Goal: Task Accomplishment & Management: Complete application form

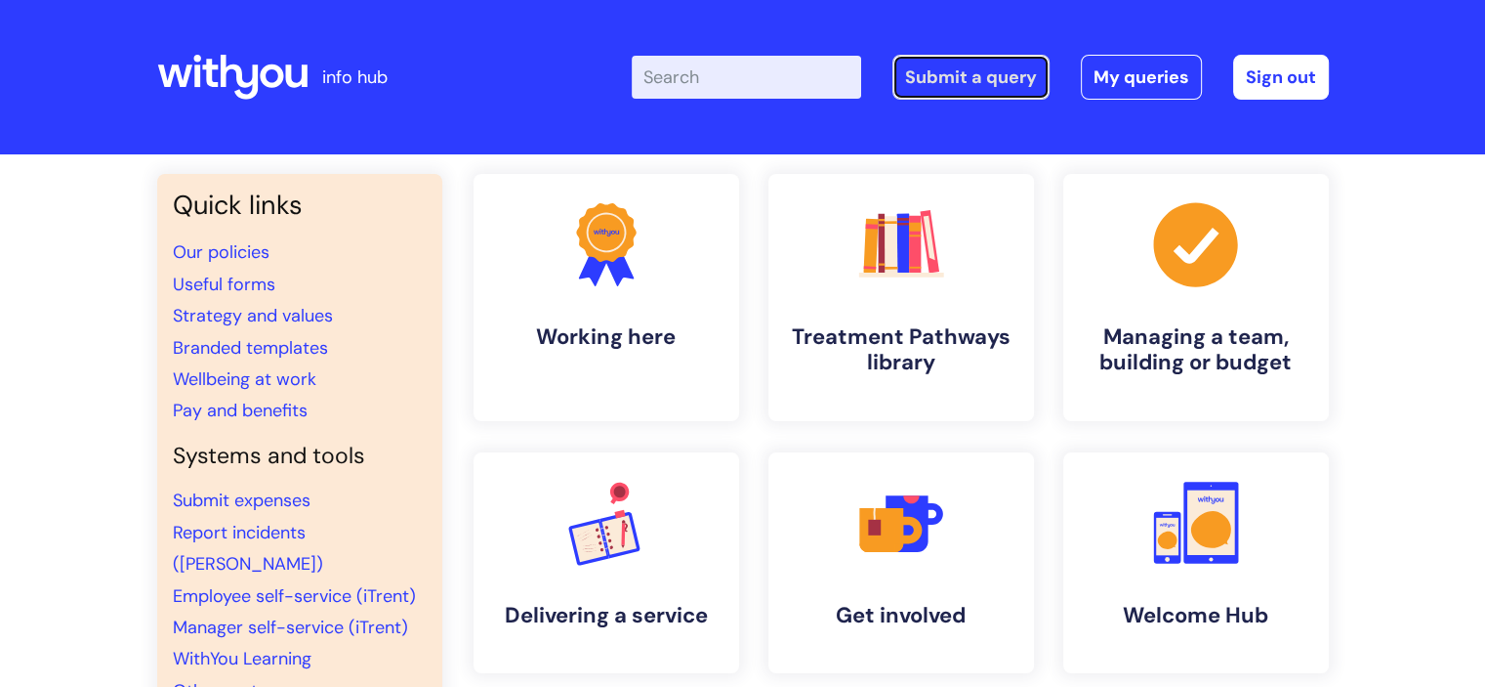
click at [985, 74] on link "Submit a query" at bounding box center [971, 77] width 157 height 45
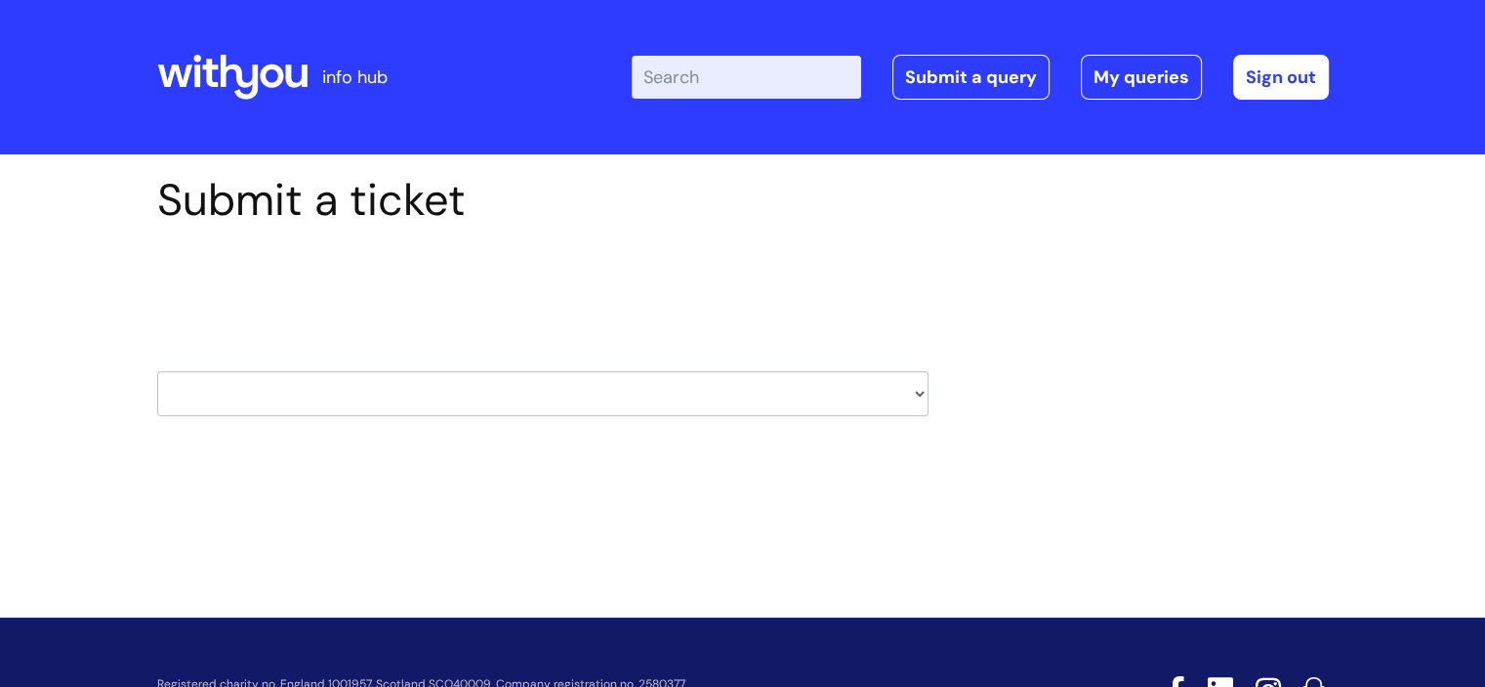
drag, startPoint x: 476, startPoint y: 361, endPoint x: 464, endPoint y: 386, distance: 27.1
click at [470, 376] on div "HR / People IT and Support Clinical Drug Alerts Finance Accounts Data Support T…" at bounding box center [542, 369] width 771 height 92
click at [464, 386] on select "HR / People IT and Support Clinical Drug Alerts Finance Accounts Data Support T…" at bounding box center [542, 393] width 771 height 45
select select "it_and_support"
click at [157, 371] on select "HR / People IT and Support Clinical Drug Alerts Finance Accounts Data Support T…" at bounding box center [542, 393] width 771 height 45
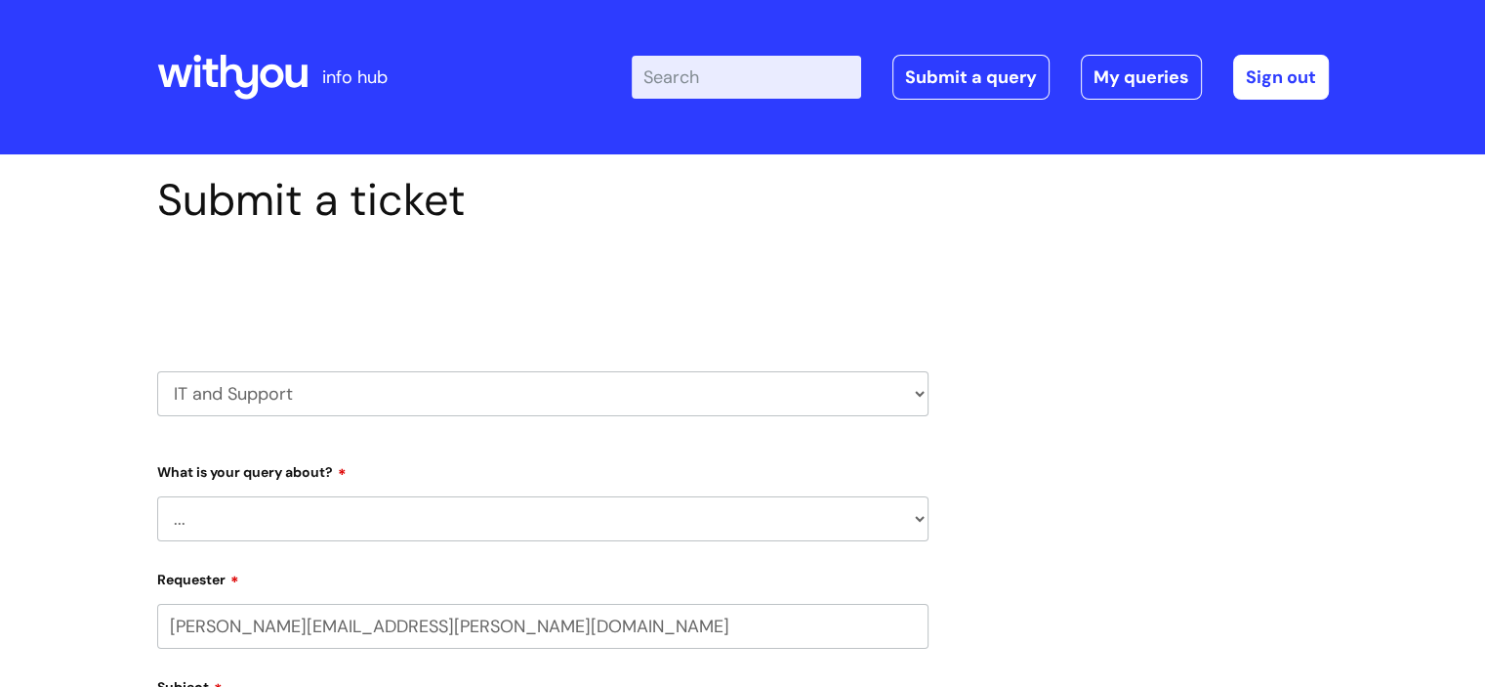
select select "80004157231"
click at [310, 514] on select "... Mobile Phone Reset & MFA Accounts, Starters and Leavers IT Hardware issue I…" at bounding box center [542, 518] width 771 height 45
select select "System/software"
click at [157, 496] on select "... Mobile Phone Reset & MFA Accounts, Starters and Leavers IT Hardware issue I…" at bounding box center [542, 518] width 771 height 45
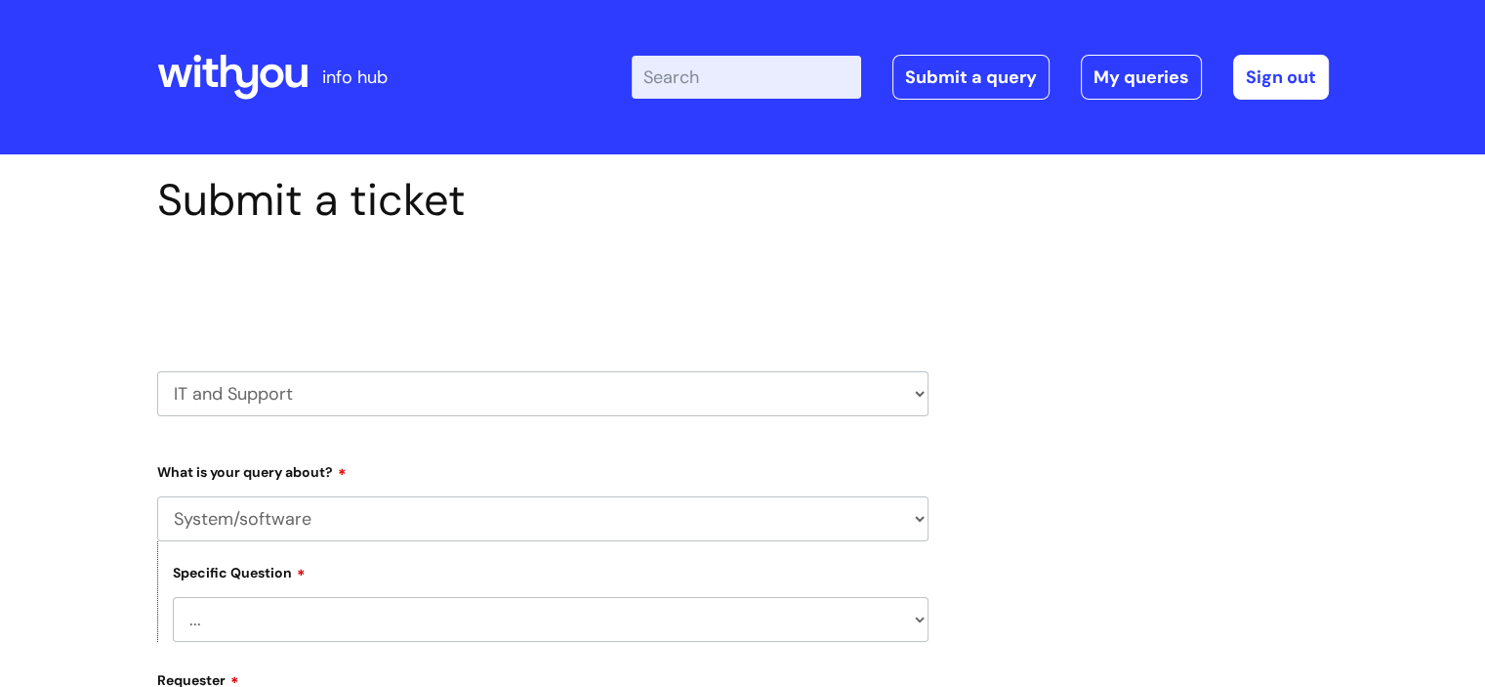
click at [294, 601] on div "Specific Question ... Halo PCMIS Iaptus NHS Email CJSM Email Mitel Another Syst…" at bounding box center [542, 591] width 771 height 101
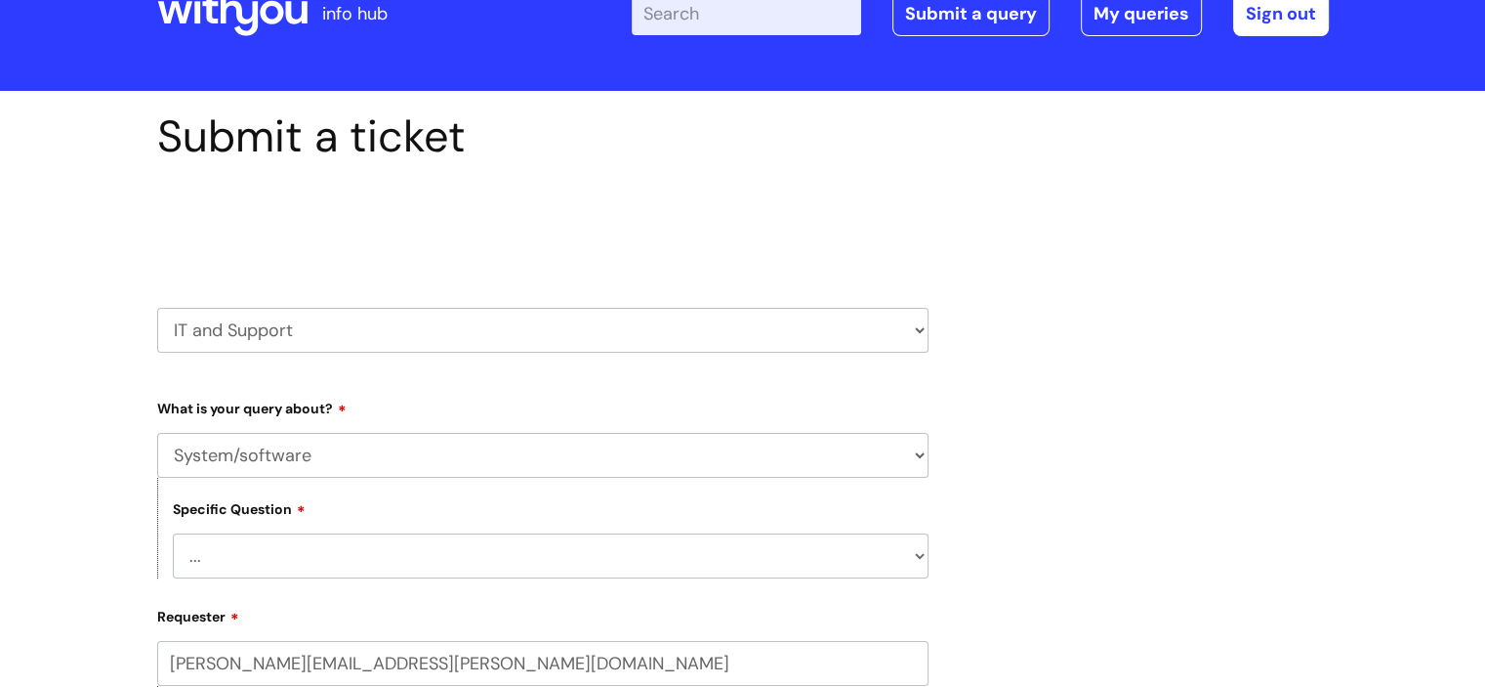
scroll to position [98, 0]
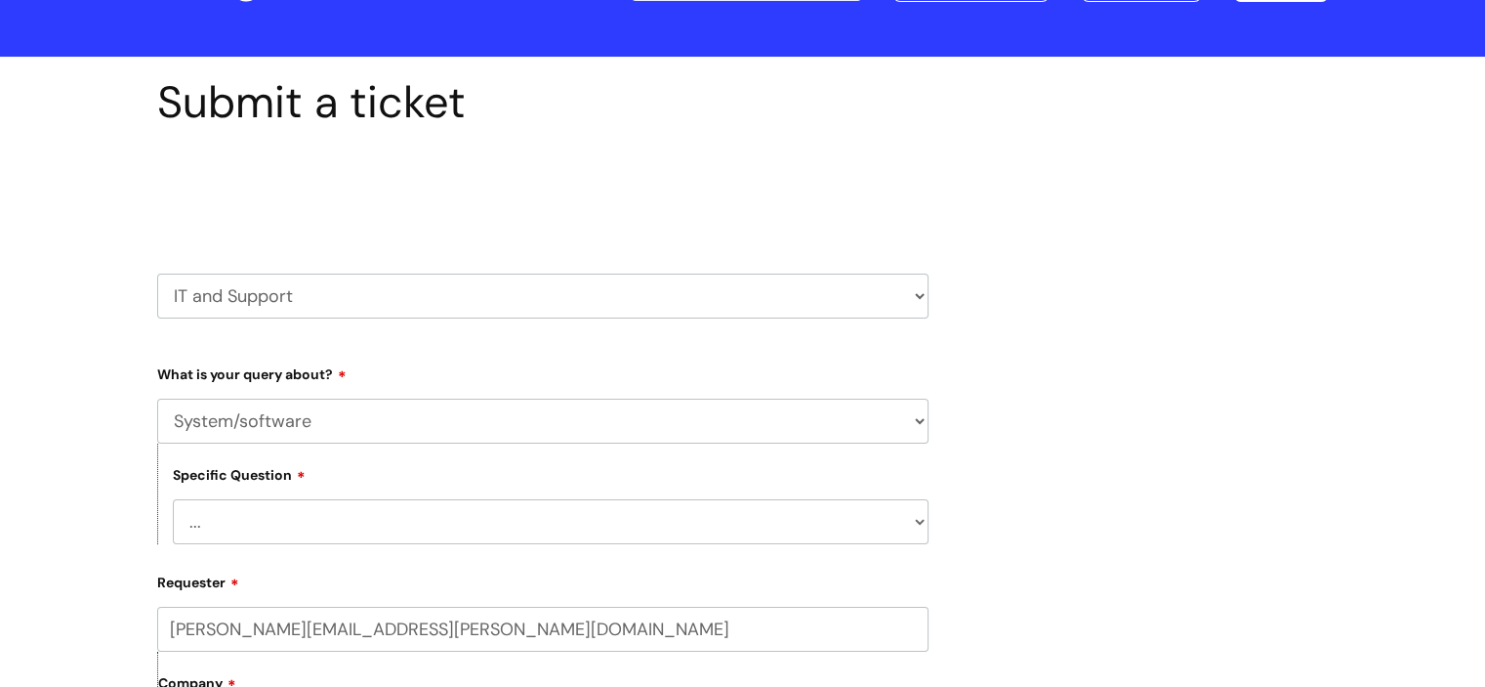
click at [271, 533] on select "... Halo PCMIS Iaptus NHS Email CJSM Email Mitel Another System Google (Workspa…" at bounding box center [551, 521] width 756 height 45
select select "NHS Email"
click at [173, 499] on select "... Halo PCMIS Iaptus NHS Email CJSM Email Mitel Another System Google (Workspa…" at bounding box center [551, 521] width 756 height 45
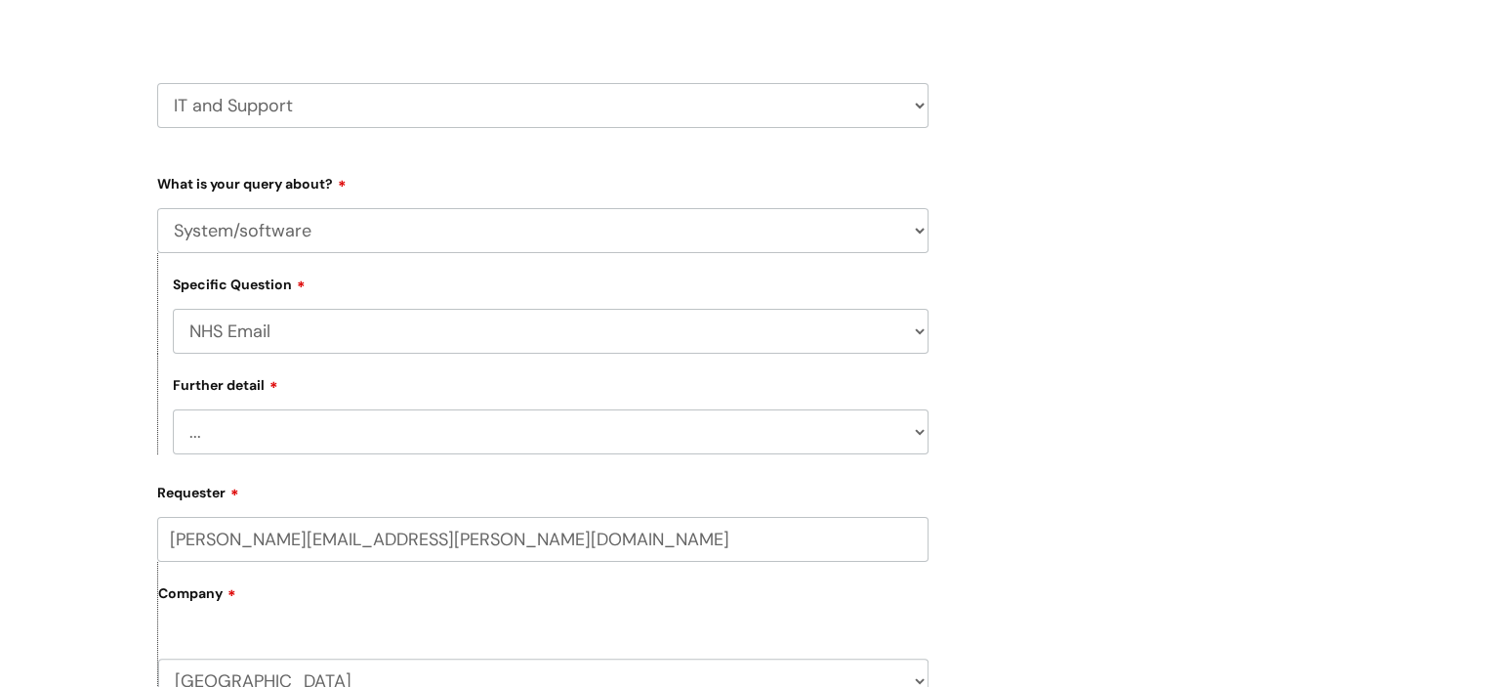
scroll to position [293, 0]
click at [266, 425] on select "... I’m having a problem logging into [DOMAIN_NAME] I can’t send email in [DOMA…" at bounding box center [551, 426] width 756 height 45
select select "I’m having a problem logging into [DOMAIN_NAME]"
click at [173, 405] on select "... I’m having a problem logging into [DOMAIN_NAME] I can’t send email in [DOMA…" at bounding box center [551, 426] width 756 height 45
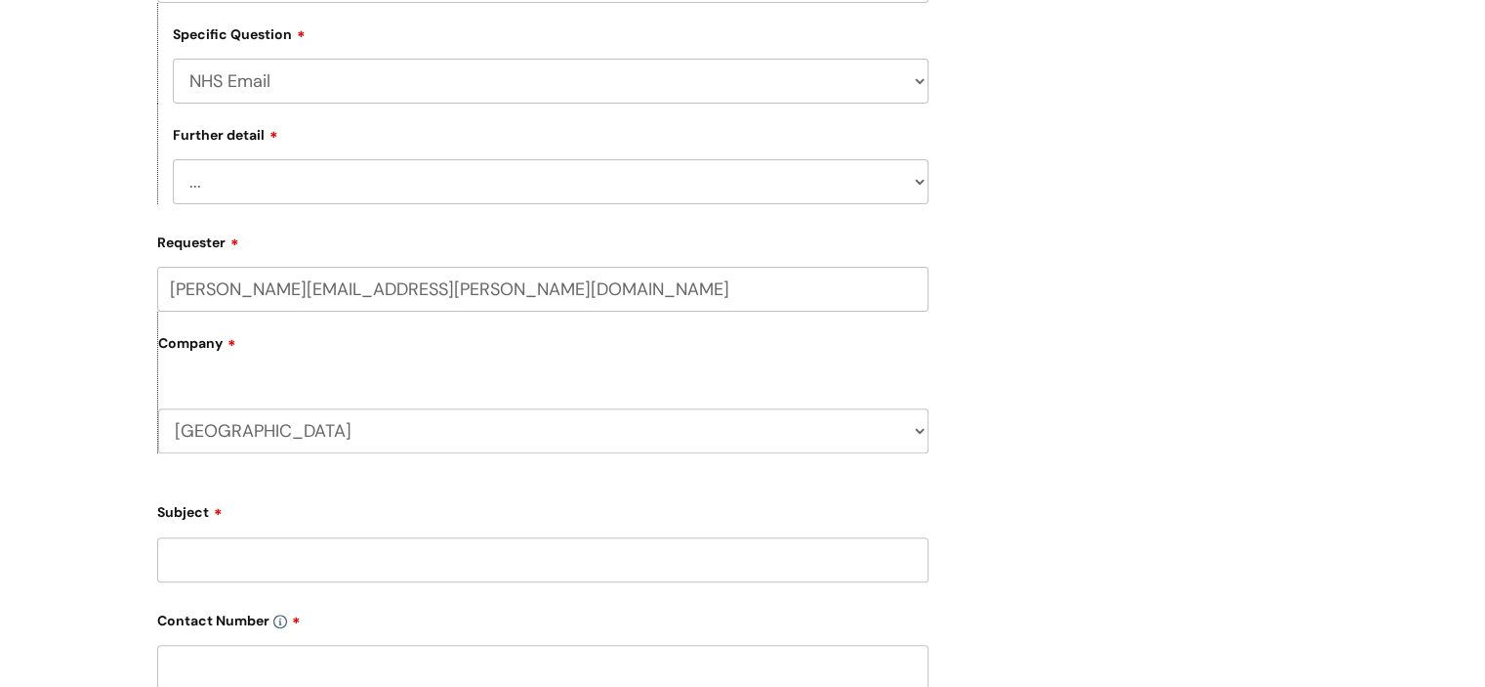
scroll to position [586, 0]
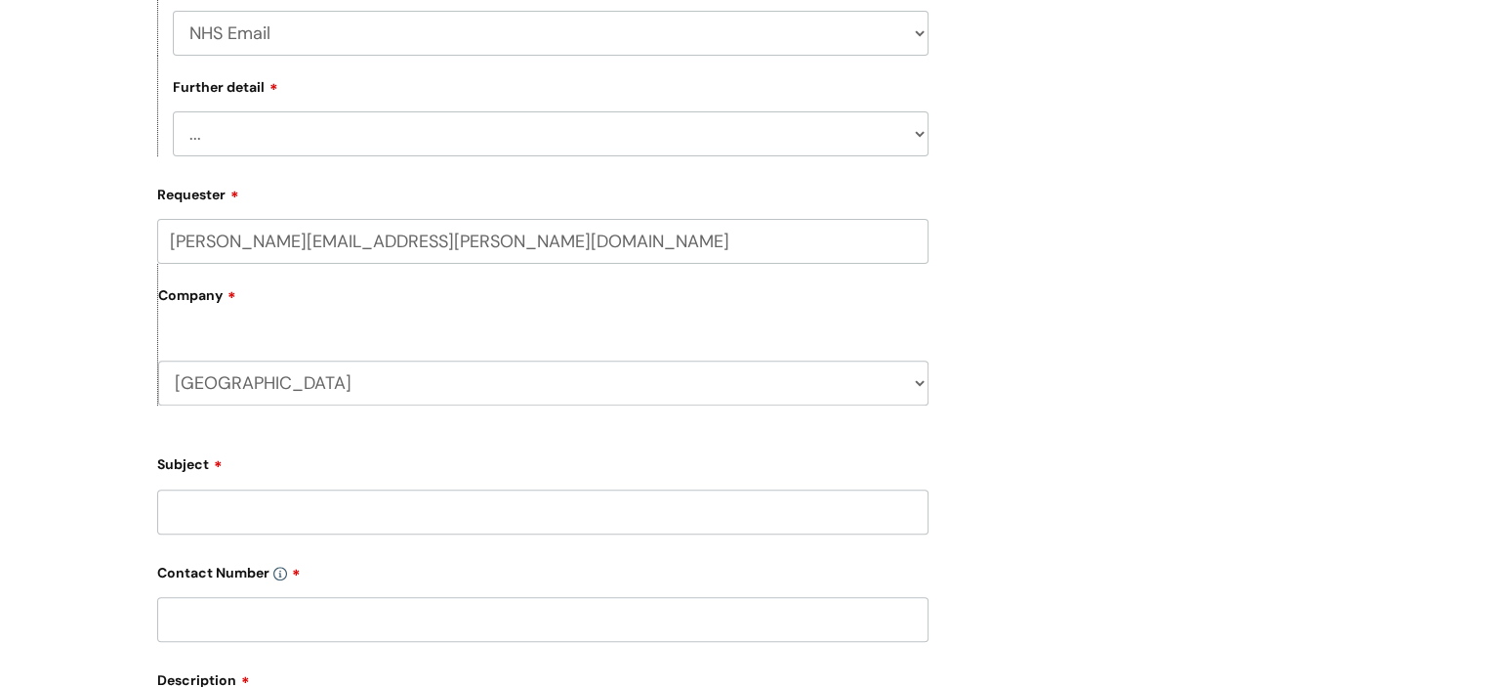
drag, startPoint x: 273, startPoint y: 241, endPoint x: 31, endPoint y: 235, distance: 242.3
click at [31, 235] on div "Submit a ticket Select issue type HR / People IT and Support Clinical Drug Aler…" at bounding box center [742, 361] width 1485 height 1587
type input "miles.jordan@wearewithyou.org.uk"
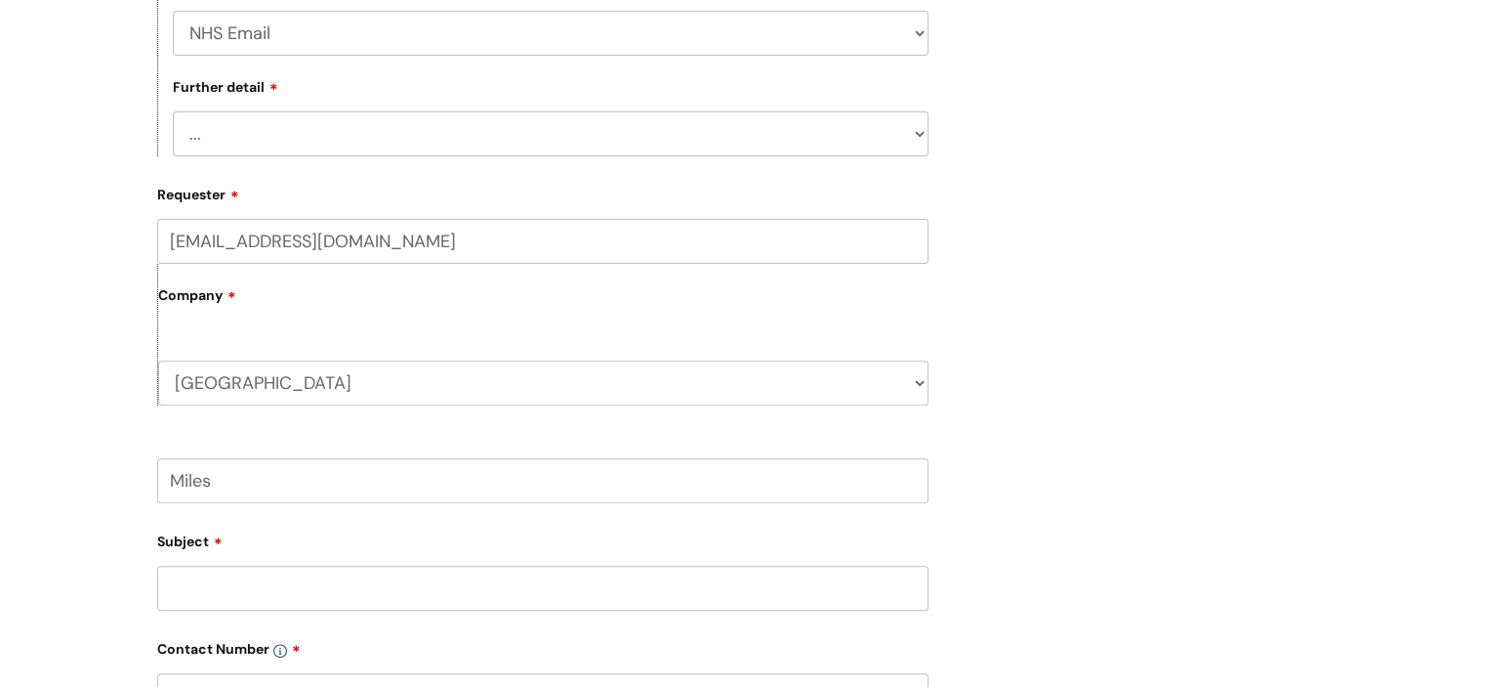
type input "Miles"
type input "NHS login"
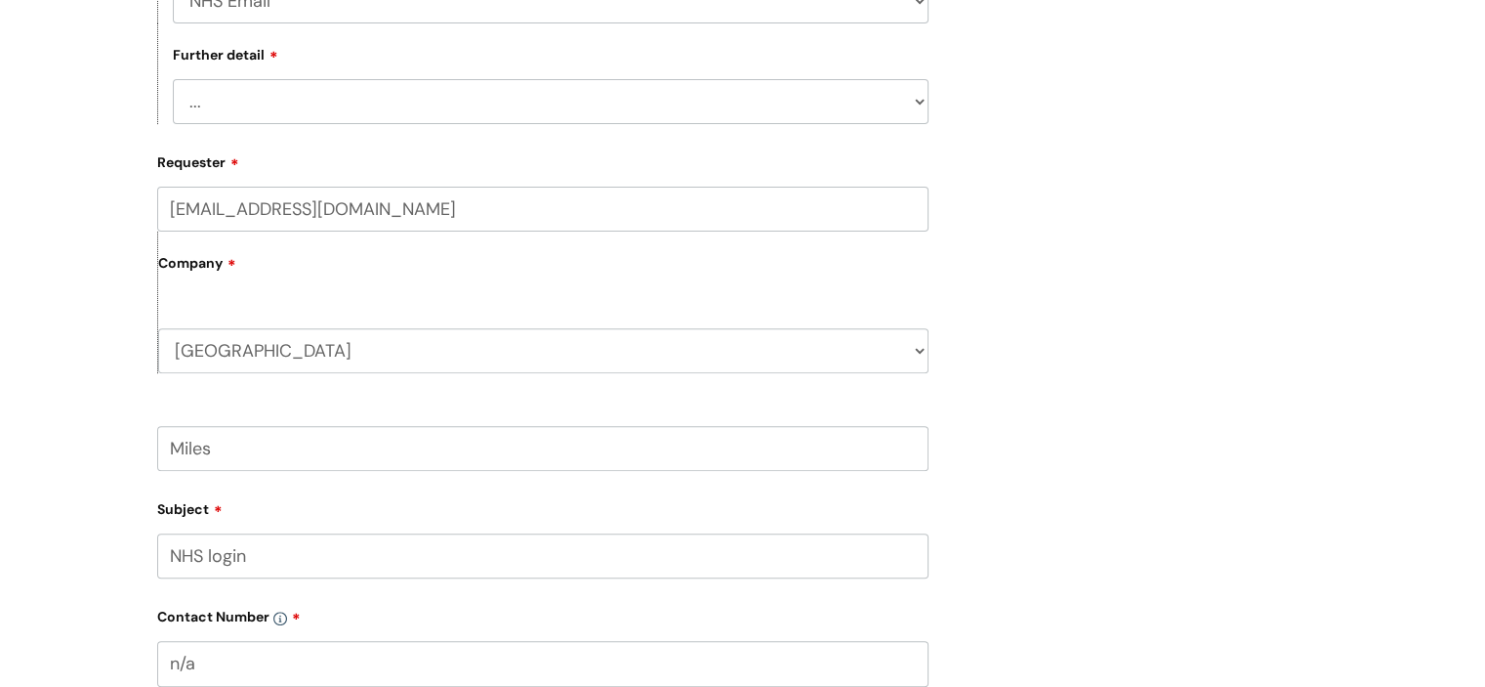
type input "n/a"
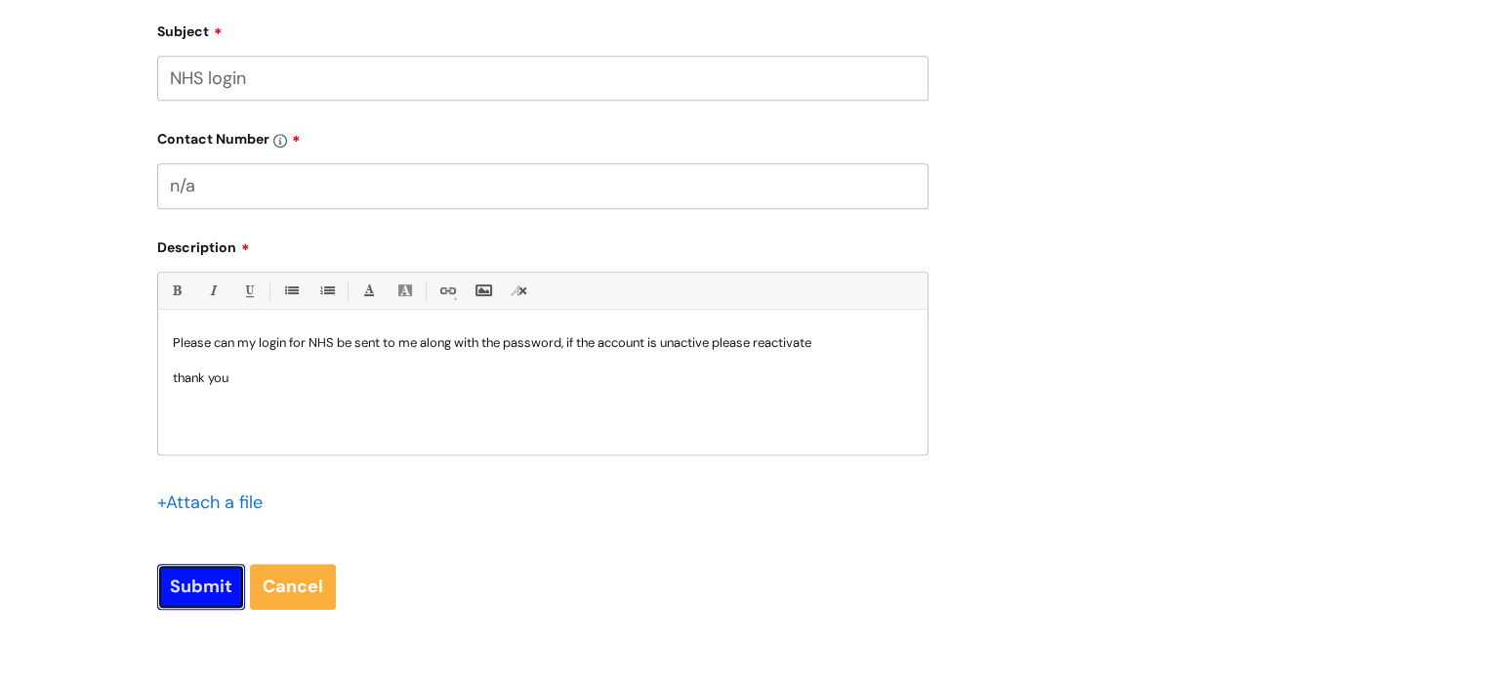
click at [197, 603] on input "Submit" at bounding box center [201, 585] width 88 height 45
type input "Please Wait..."
